Goal: Task Accomplishment & Management: Manage account settings

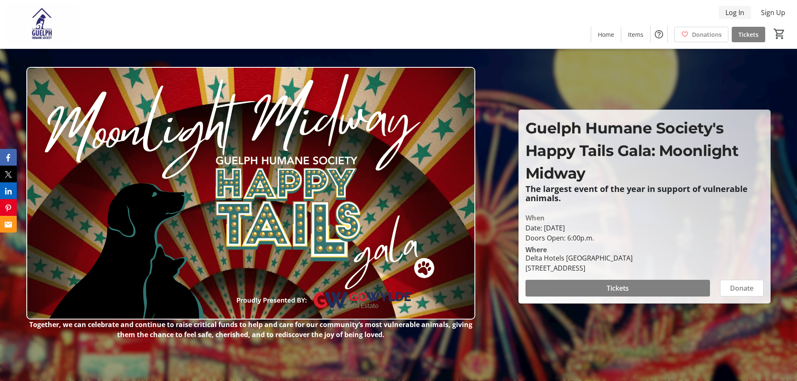
click at [731, 11] on span "Log In" at bounding box center [734, 13] width 19 height 10
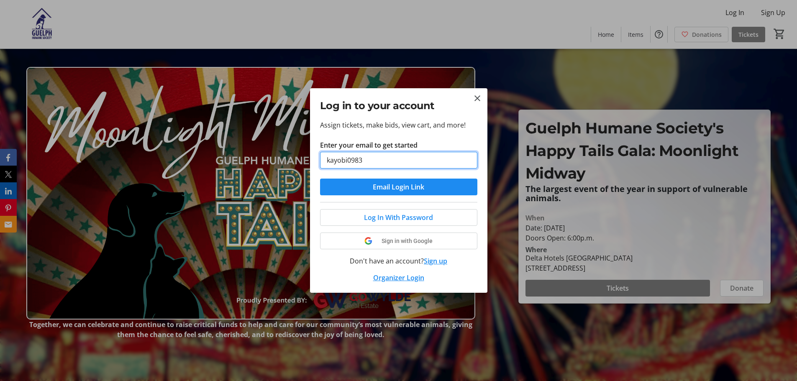
click at [387, 165] on input "kayobi0983" at bounding box center [398, 160] width 157 height 17
click at [391, 158] on input "give" at bounding box center [398, 160] width 157 height 17
click at [387, 159] on input "give" at bounding box center [398, 160] width 157 height 17
type input "give"
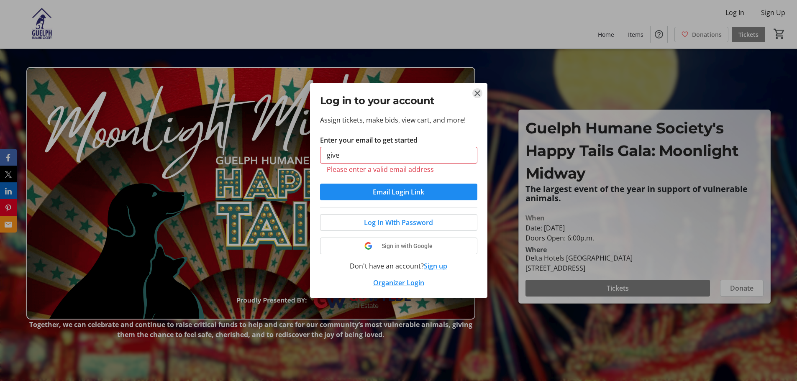
drag, startPoint x: 475, startPoint y: 100, endPoint x: 331, endPoint y: 57, distance: 150.0
click at [0, 0] on tr-donor-auth-dialog-ui "Log in to your account Assign tickets, make bids, view cart, and more! Enter yo…" at bounding box center [0, 0] width 0 height 0
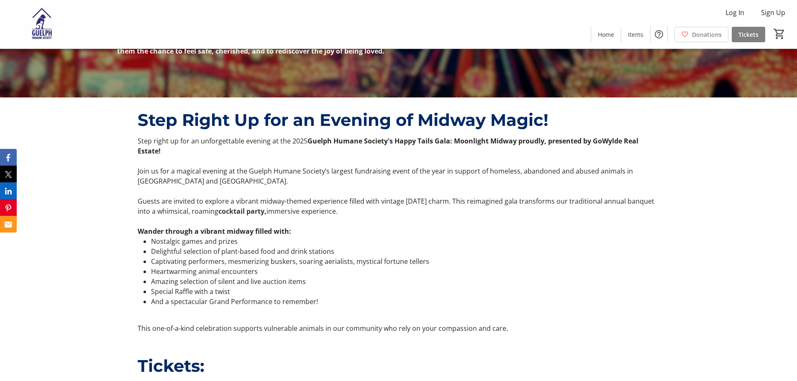
scroll to position [335, 0]
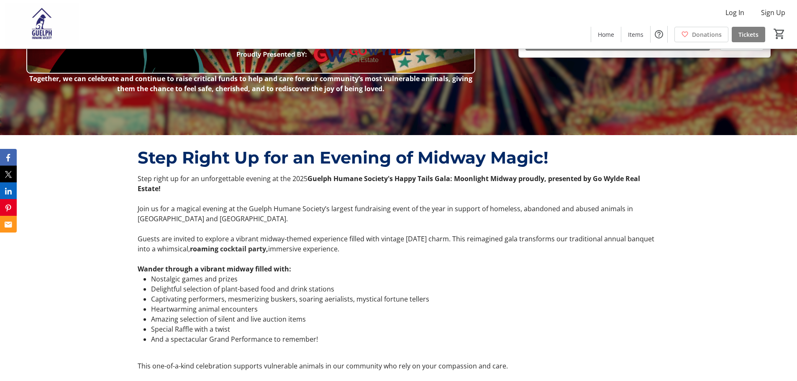
scroll to position [293, 0]
